Goal: Find specific page/section: Find specific page/section

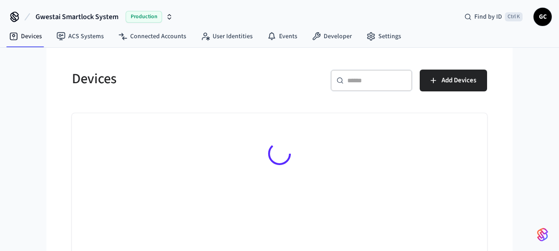
click at [377, 76] on input "text" at bounding box center [376, 80] width 59 height 9
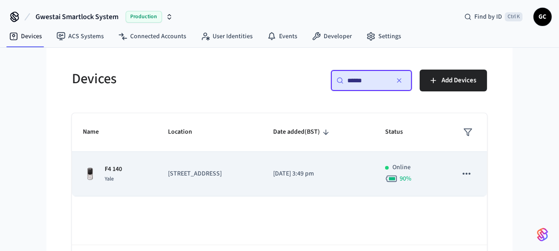
type input "******"
click at [117, 165] on p "F4 140" at bounding box center [113, 170] width 17 height 10
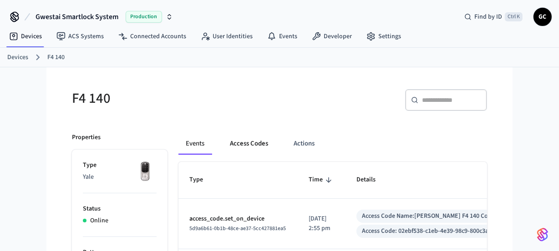
click at [249, 143] on button "Access Codes" at bounding box center [249, 144] width 53 height 22
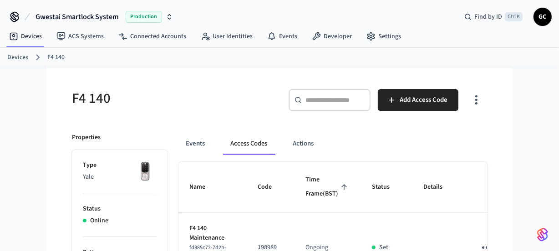
click at [17, 57] on link "Devices" at bounding box center [17, 58] width 21 height 10
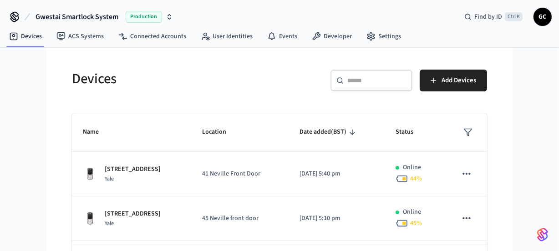
drag, startPoint x: 360, startPoint y: 73, endPoint x: 362, endPoint y: 77, distance: 4.7
click at [362, 77] on div "​ ​" at bounding box center [371, 81] width 82 height 22
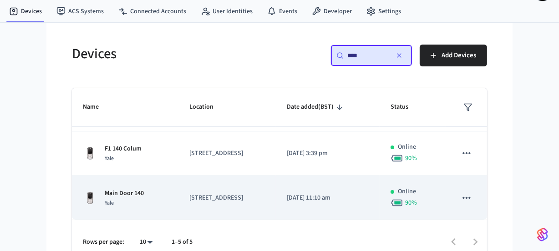
scroll to position [37, 0]
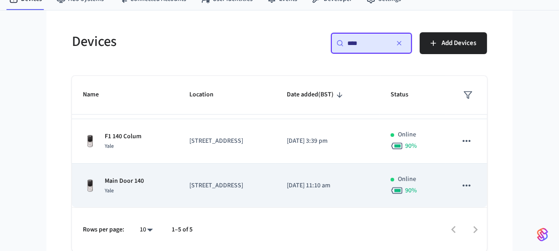
type input "***"
click at [138, 174] on td "Main Door 140 Yale" at bounding box center [125, 186] width 107 height 45
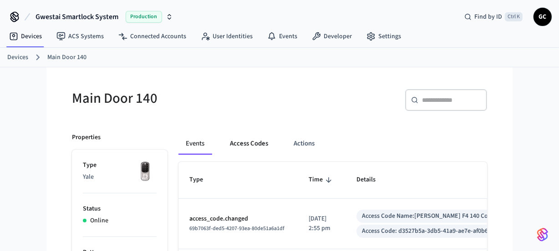
click at [262, 150] on button "Access Codes" at bounding box center [249, 144] width 53 height 22
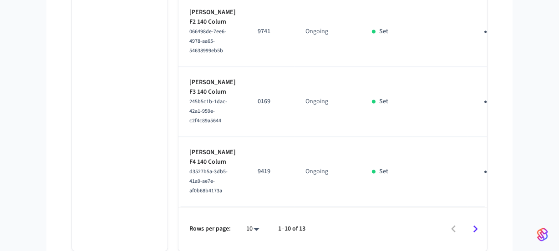
scroll to position [1807, 0]
